Goal: Task Accomplishment & Management: Manage account settings

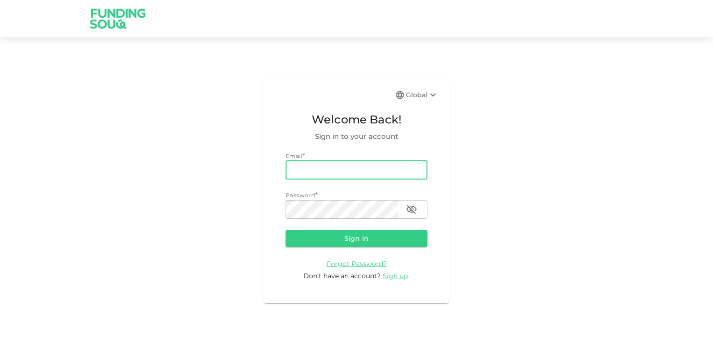
click at [328, 169] on input "email" at bounding box center [357, 170] width 142 height 19
type input "rpn_nair@hotmail.com"
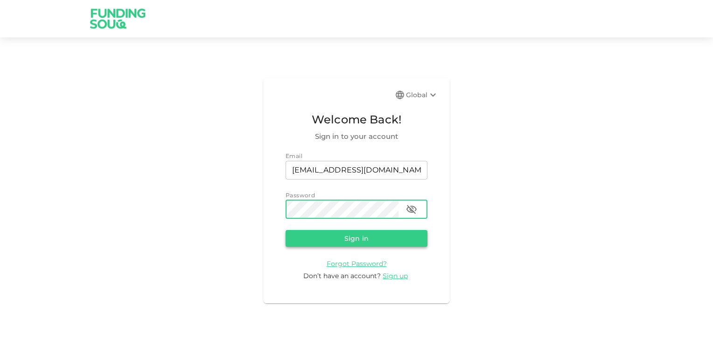
click at [348, 237] on button "Sign in" at bounding box center [357, 238] width 142 height 17
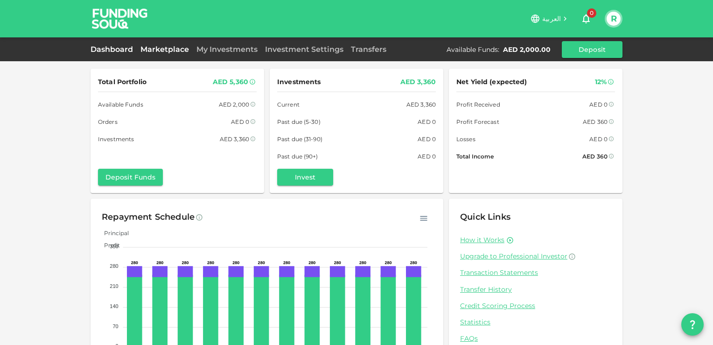
click at [177, 51] on link "Marketplace" at bounding box center [165, 49] width 56 height 9
